Goal: Find contact information: Find contact information

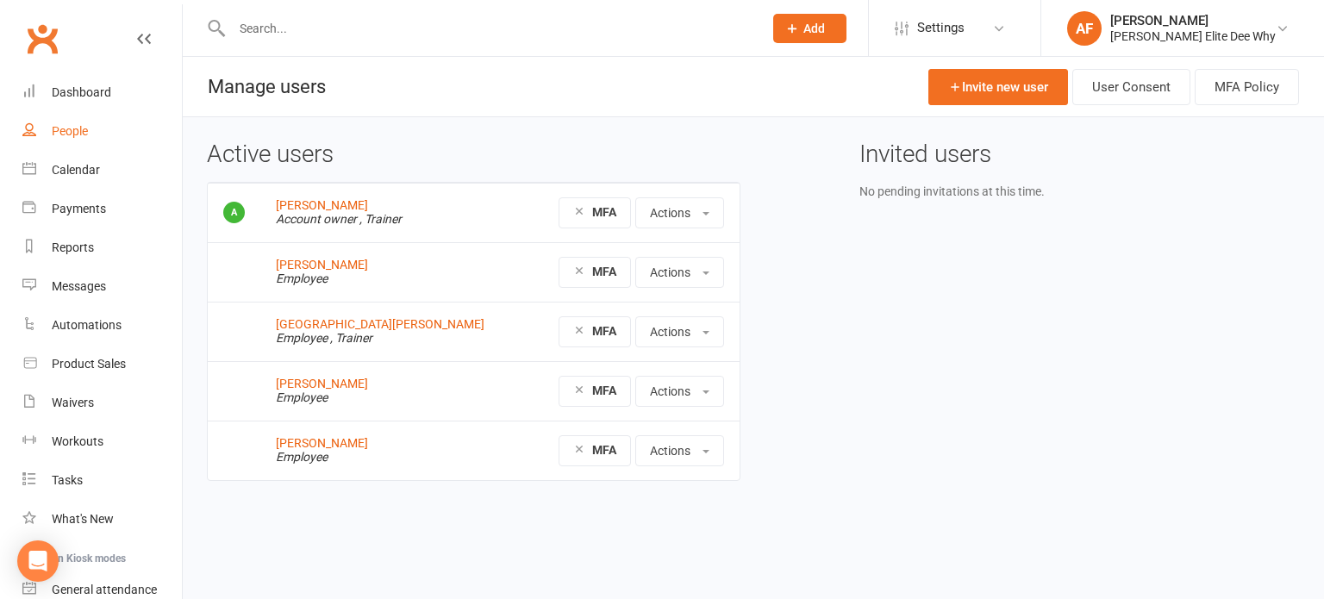
click at [78, 133] on div "People" at bounding box center [70, 131] width 36 height 14
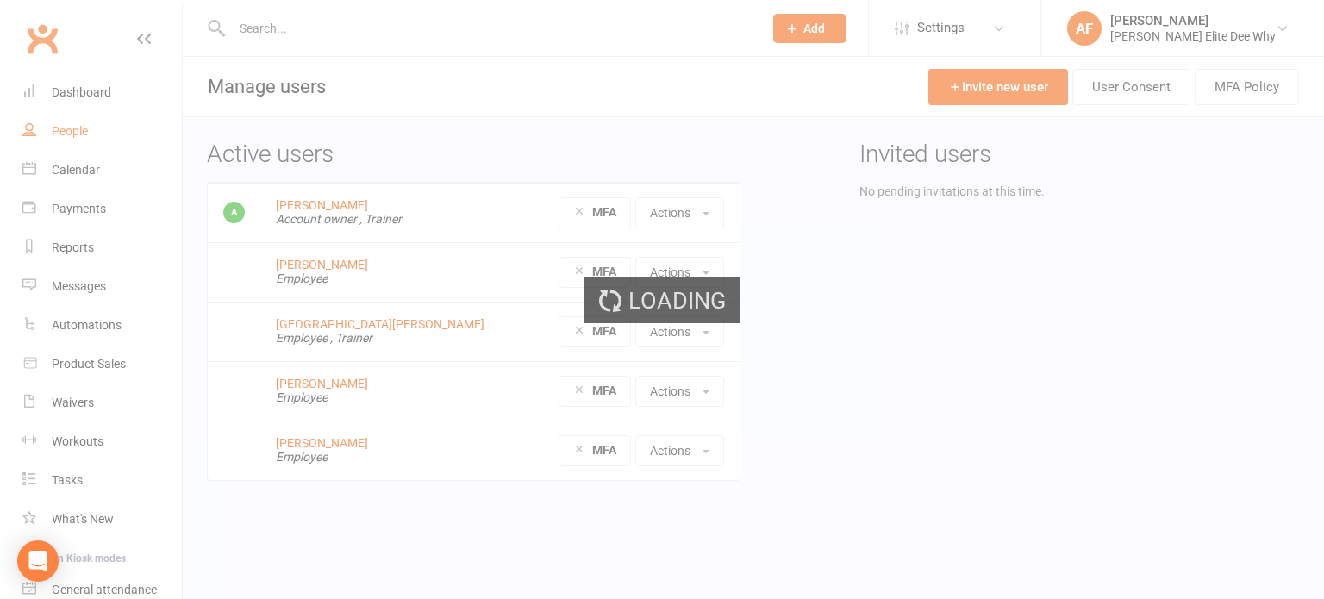
select select "50"
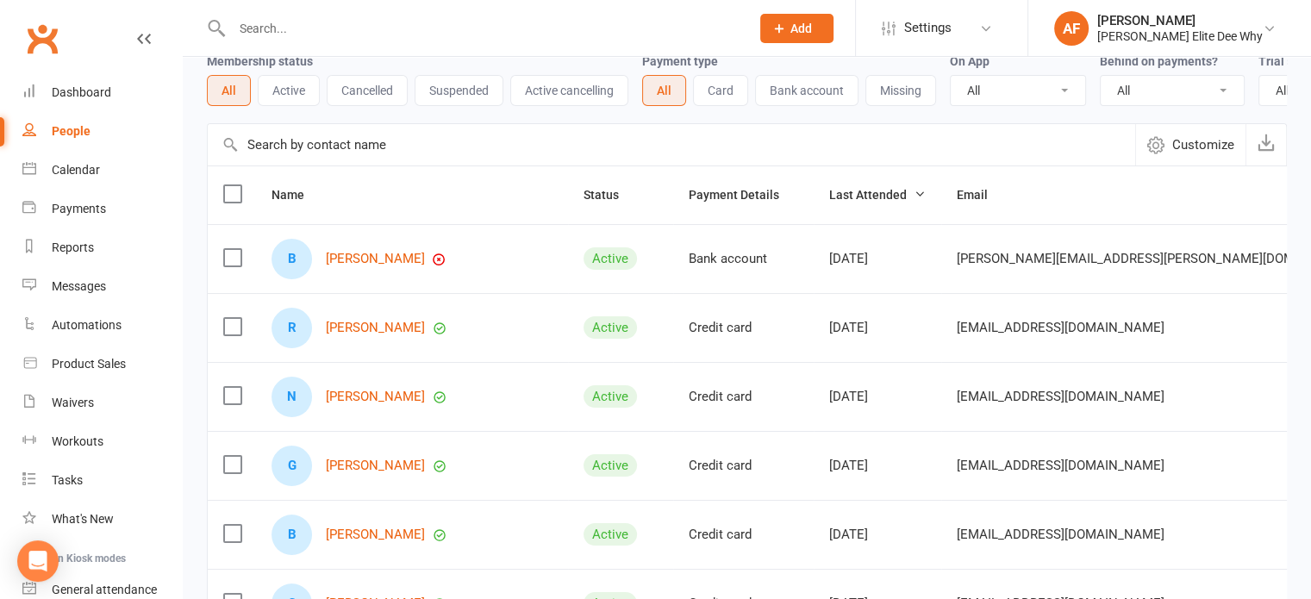
scroll to position [172, 0]
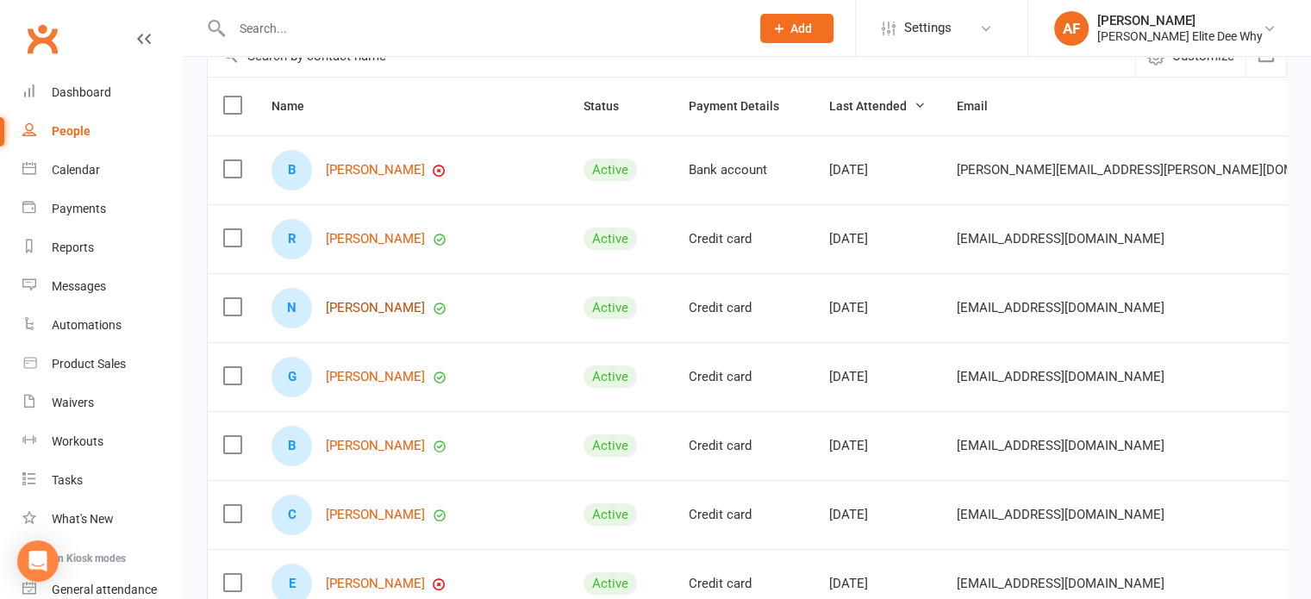
click at [401, 316] on link "[PERSON_NAME]" at bounding box center [375, 308] width 99 height 15
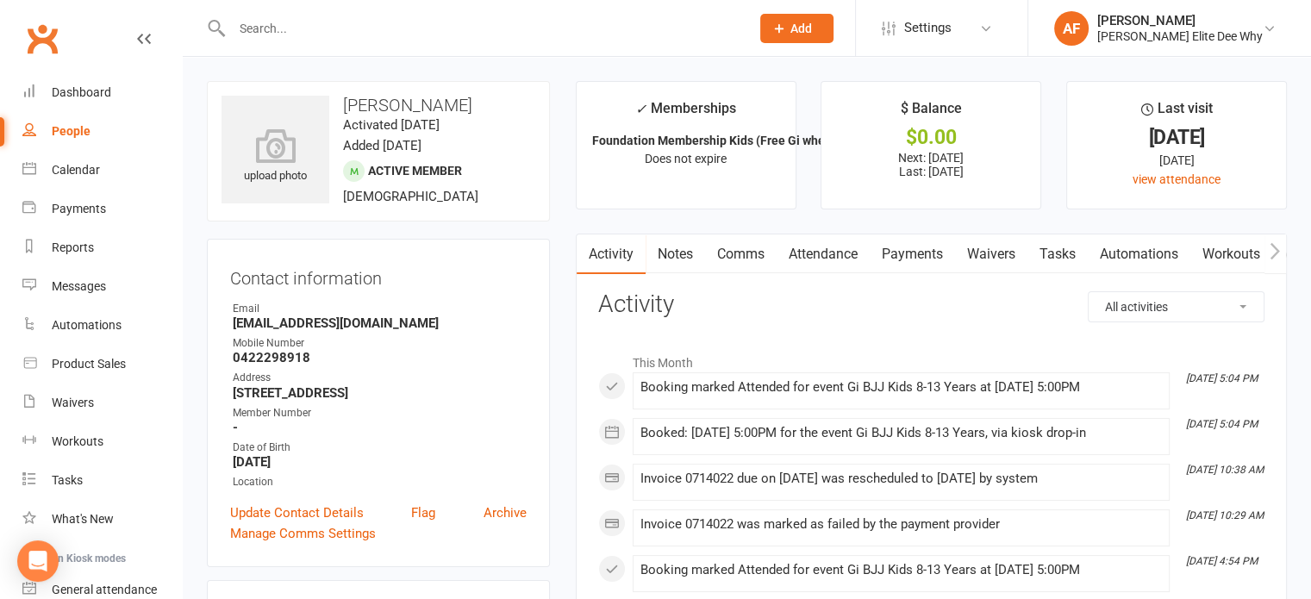
click at [909, 255] on link "Payments" at bounding box center [912, 254] width 85 height 40
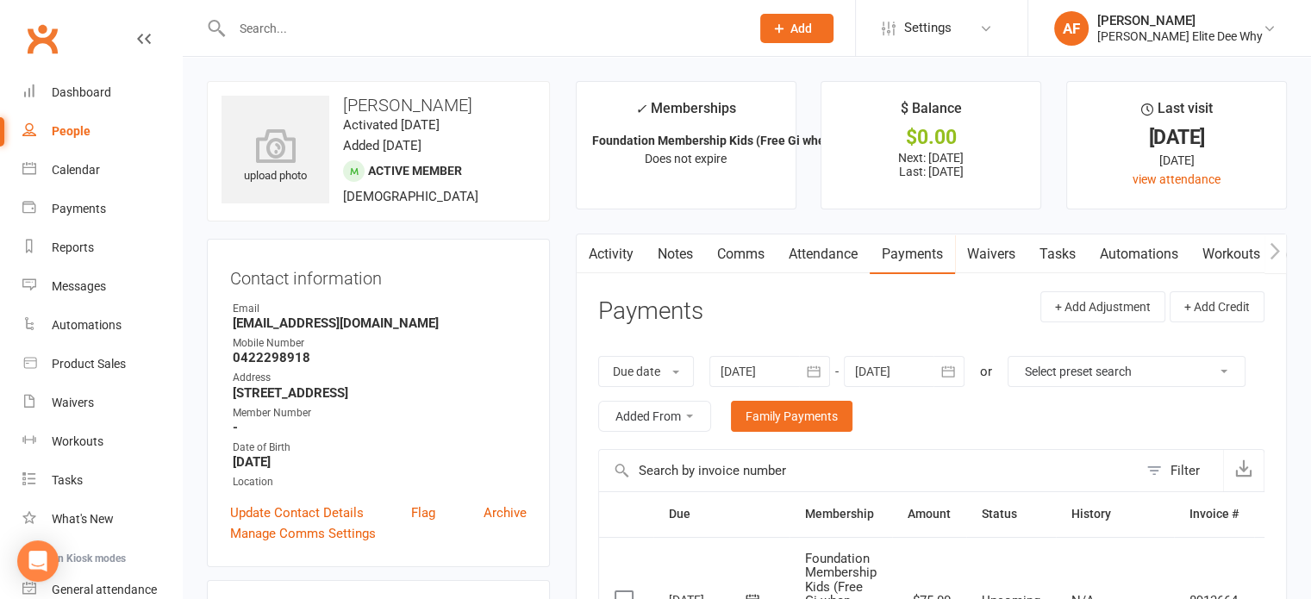
click at [75, 130] on div "People" at bounding box center [71, 131] width 39 height 14
select select "50"
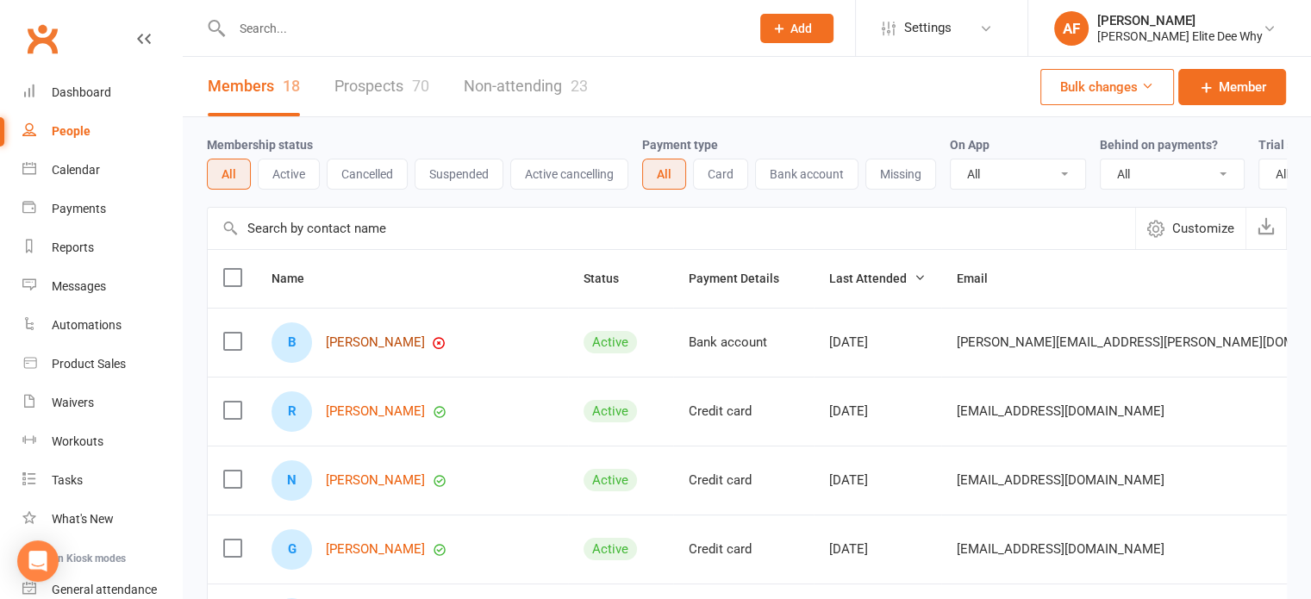
click at [391, 347] on link "[PERSON_NAME]" at bounding box center [375, 342] width 99 height 15
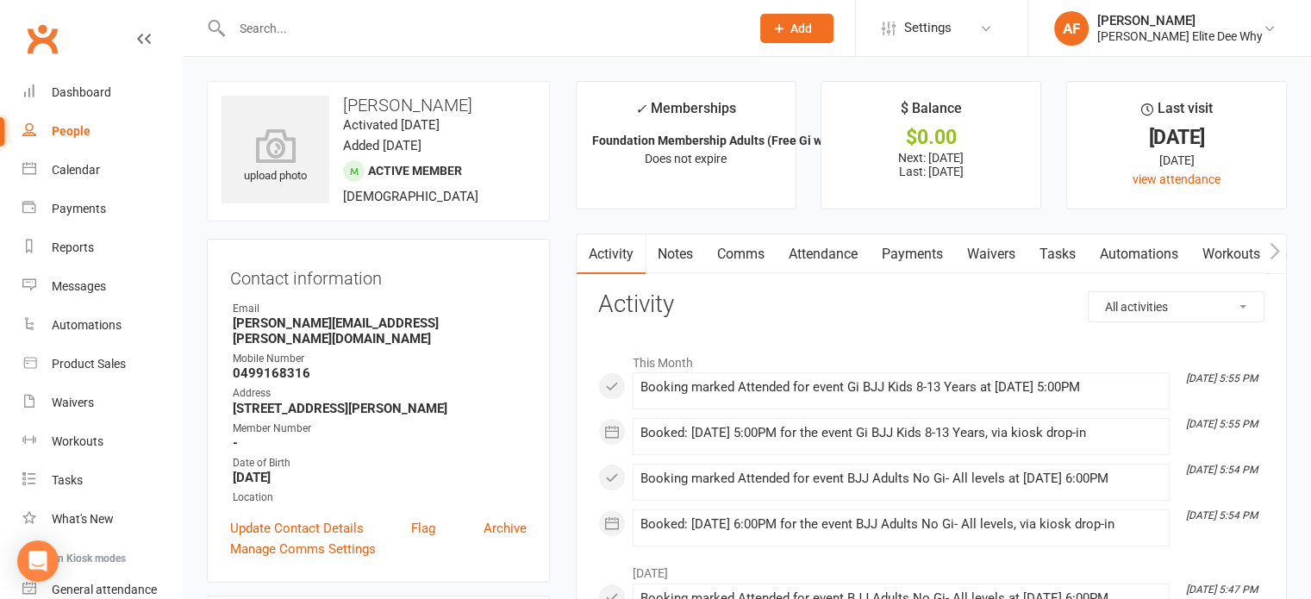
click at [935, 248] on link "Payments" at bounding box center [912, 254] width 85 height 40
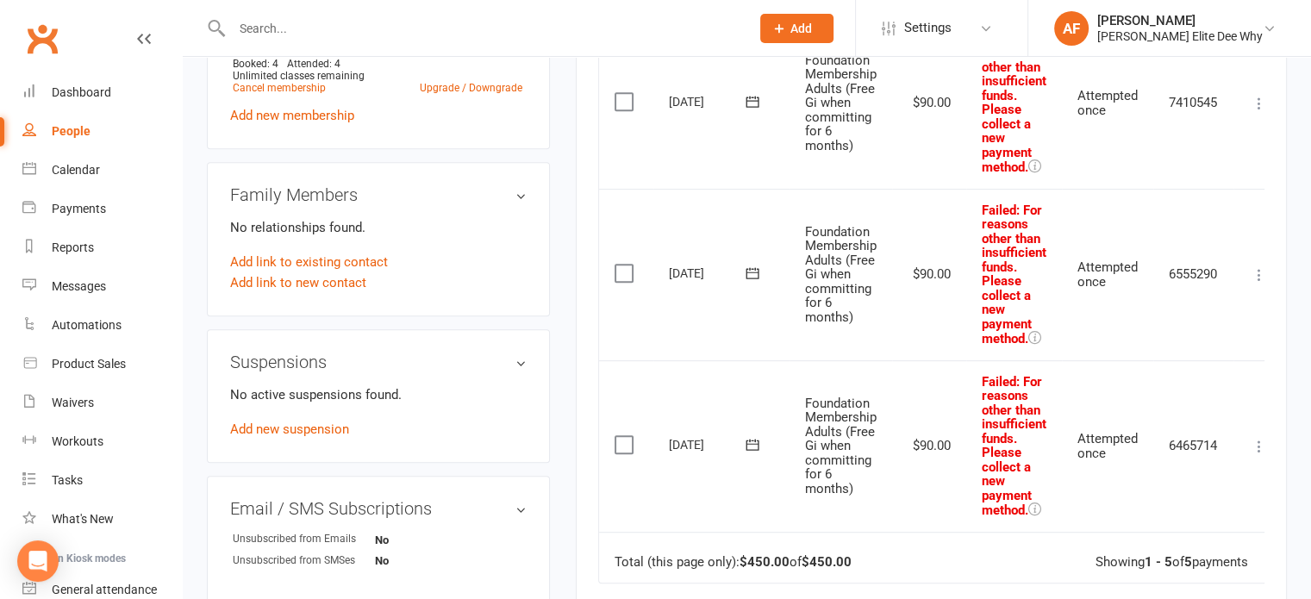
scroll to position [690, 0]
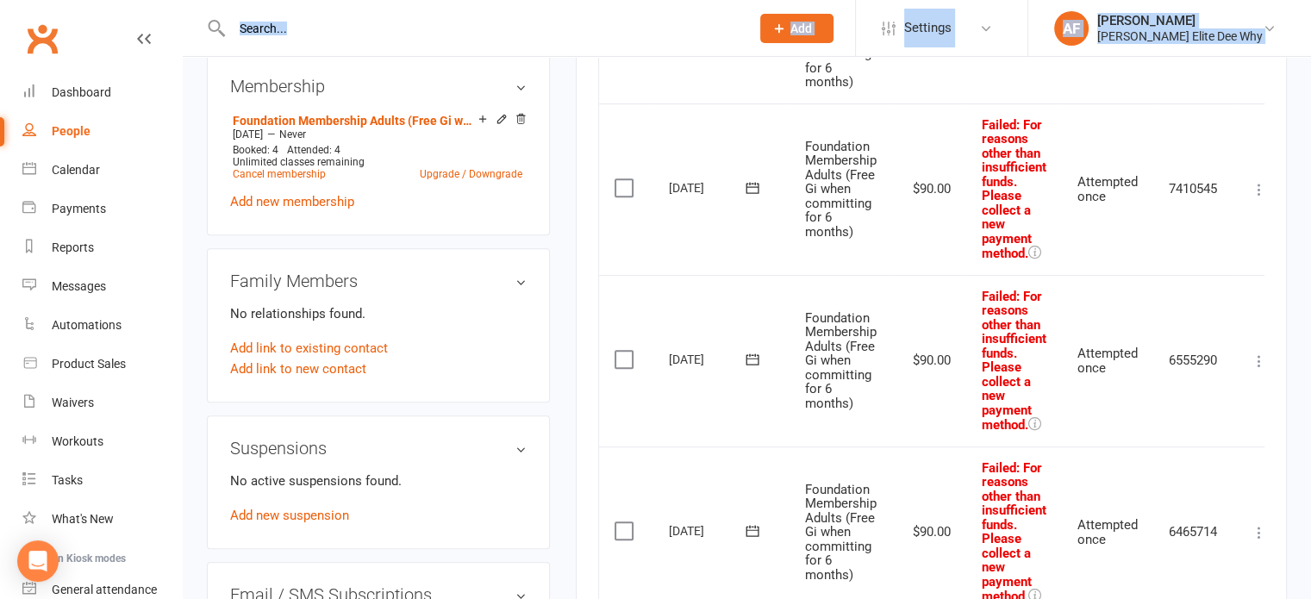
drag, startPoint x: 3, startPoint y: 6, endPoint x: 523, endPoint y: 40, distance: 520.9
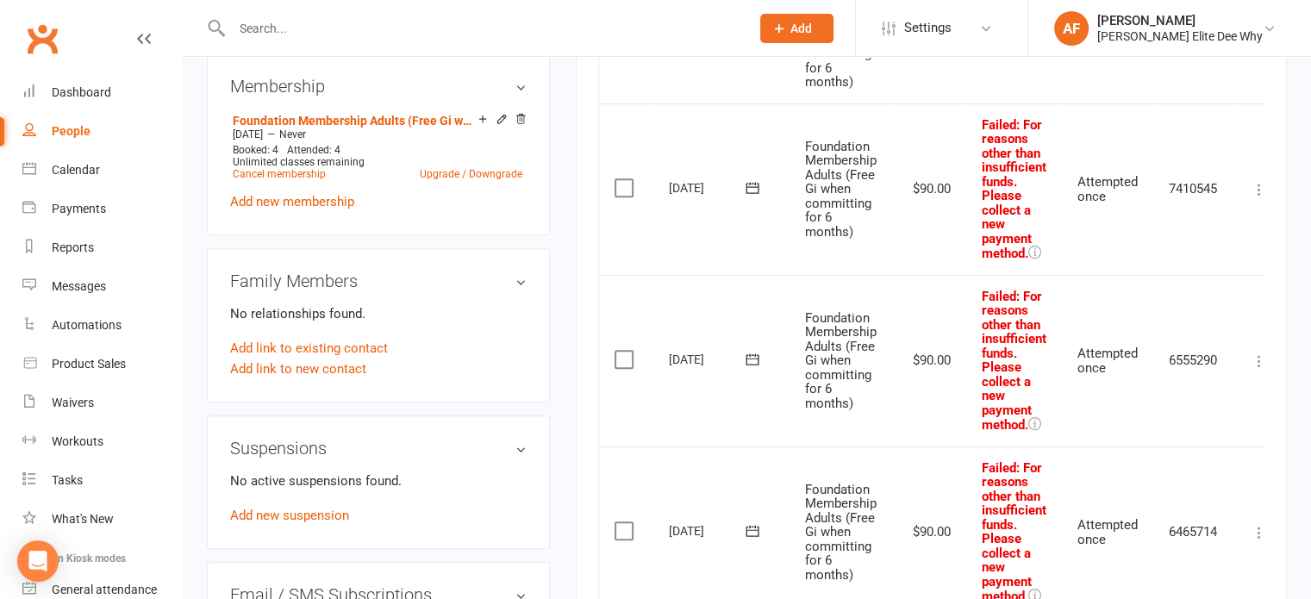
click at [714, 86] on td "[DATE]" at bounding box center [721, 39] width 136 height 128
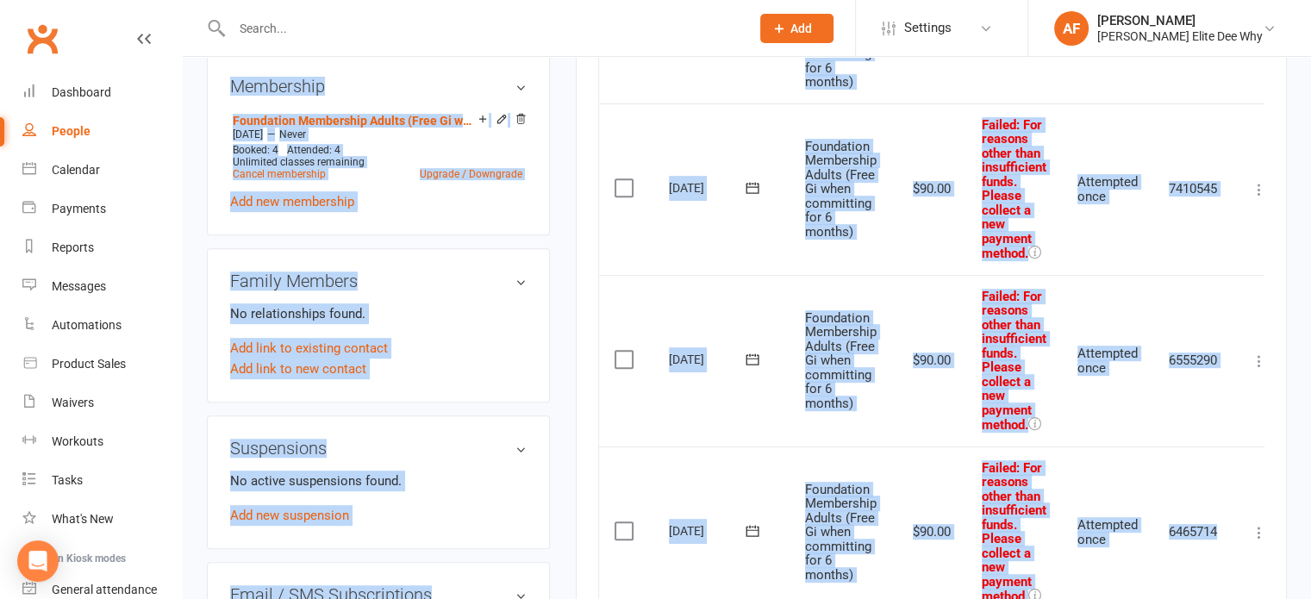
drag, startPoint x: 197, startPoint y: 74, endPoint x: 1250, endPoint y: 560, distance: 1160.3
click at [1250, 560] on div "upload photo [PERSON_NAME] Activated [DATE] Added [DATE] Active member [DEMOGRA…" at bounding box center [747, 265] width 1106 height 1748
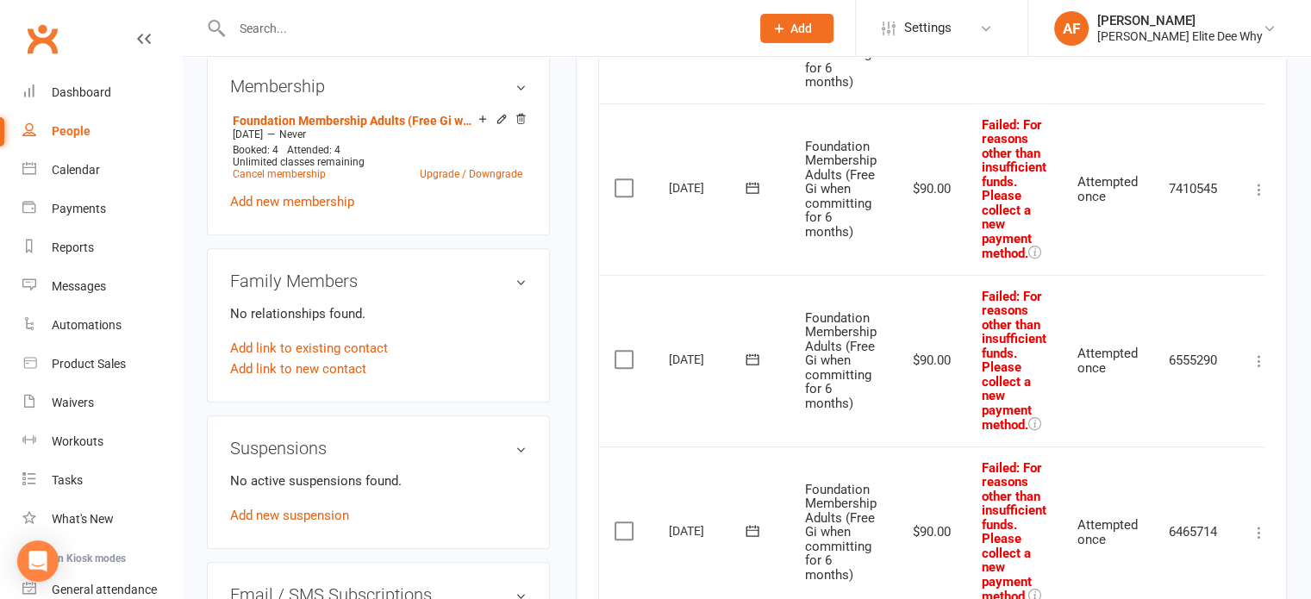
click at [641, 43] on div at bounding box center [472, 28] width 531 height 56
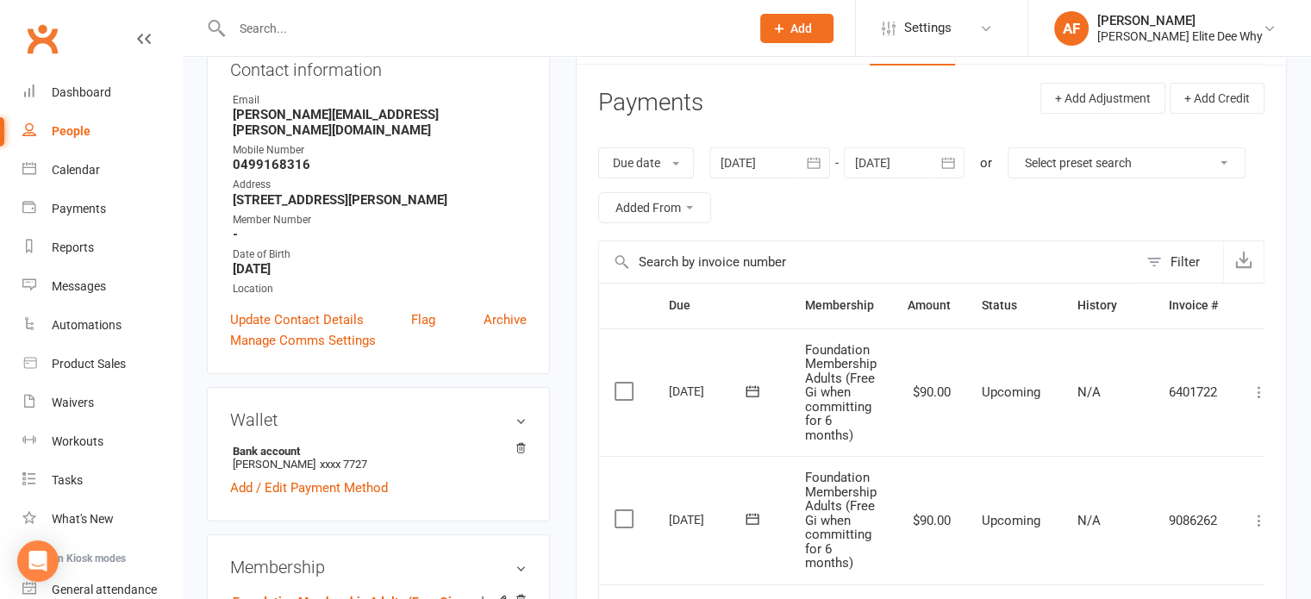
scroll to position [172, 0]
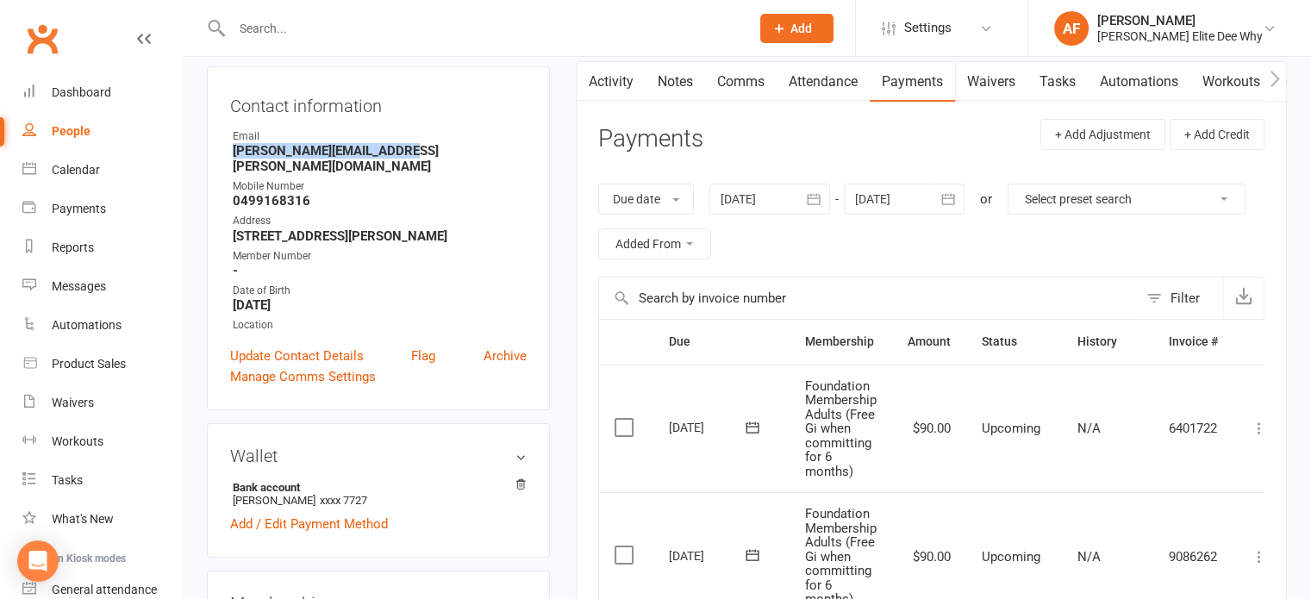
drag, startPoint x: 403, startPoint y: 147, endPoint x: 211, endPoint y: 145, distance: 192.3
click at [211, 145] on div "Contact information Owner Email [PERSON_NAME][EMAIL_ADDRESS][PERSON_NAME][DOMAI…" at bounding box center [378, 238] width 343 height 344
copy strong "[PERSON_NAME][EMAIL_ADDRESS][PERSON_NAME][DOMAIN_NAME]"
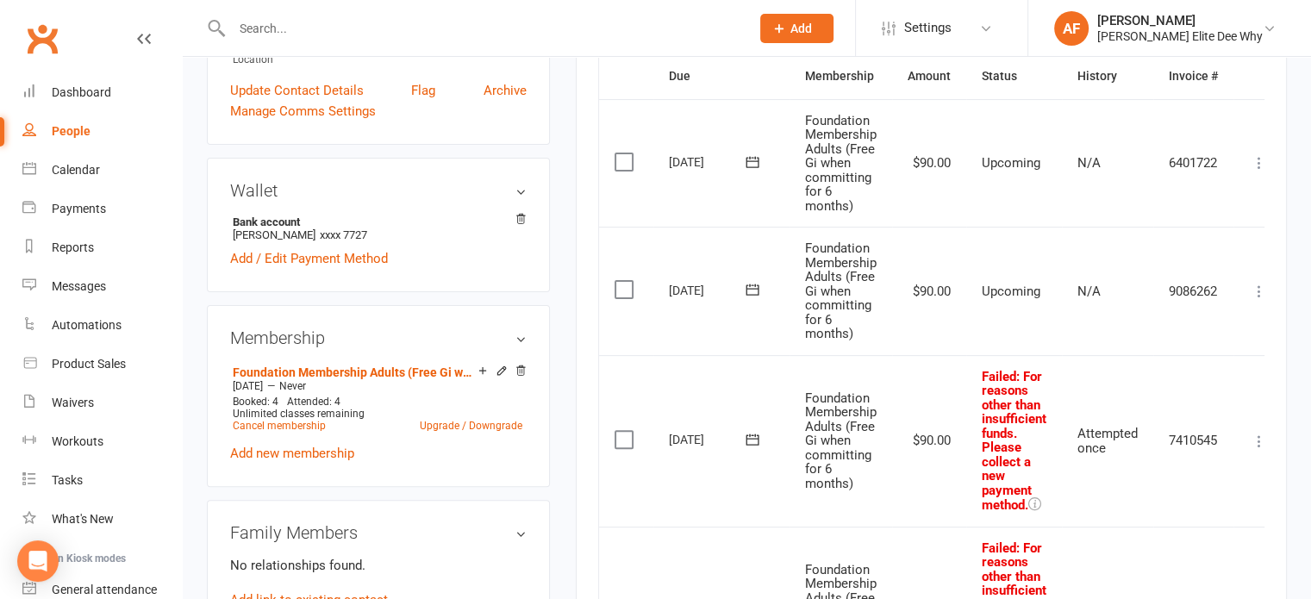
scroll to position [517, 0]
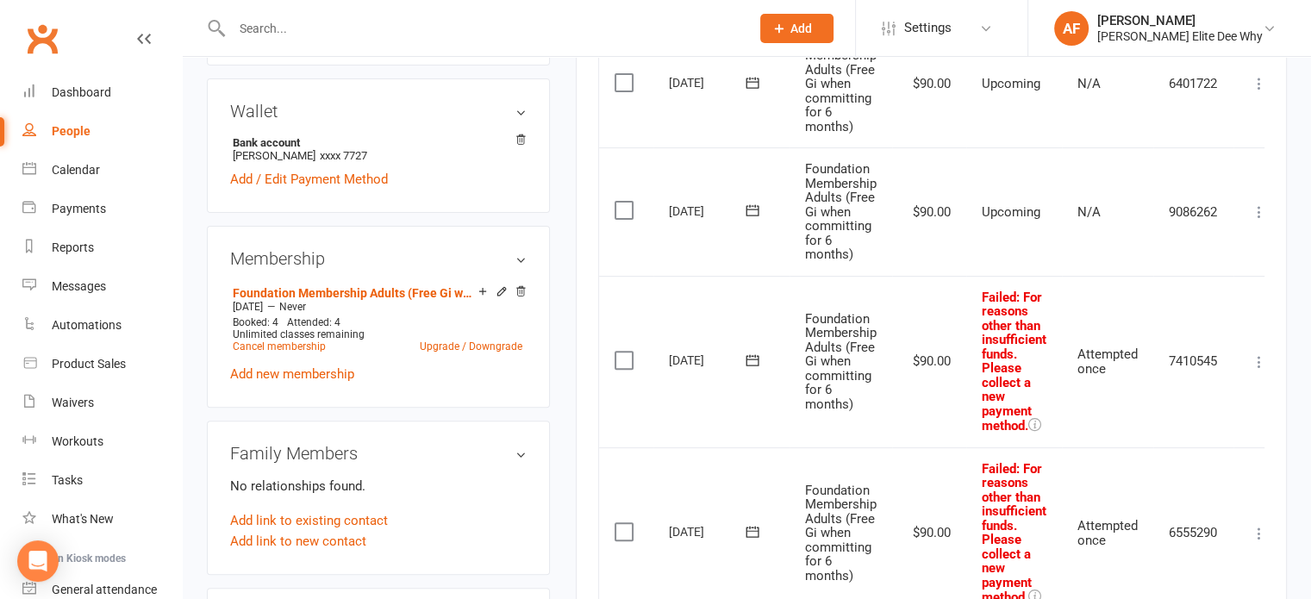
click at [86, 128] on div "People" at bounding box center [71, 131] width 39 height 14
select select "50"
